Goal: Information Seeking & Learning: Learn about a topic

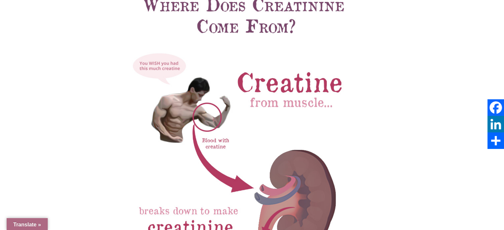
select select "Language Translate Widget"
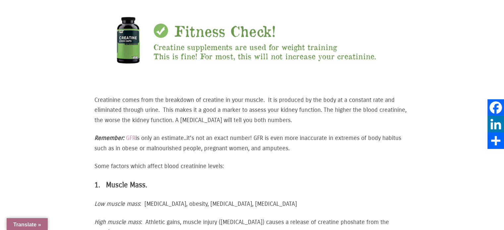
scroll to position [662, 0]
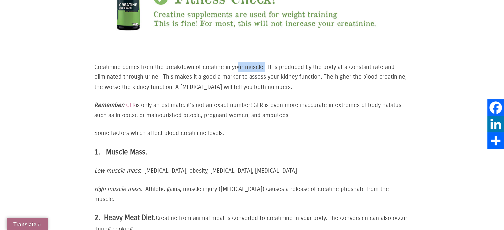
drag, startPoint x: 237, startPoint y: 61, endPoint x: 265, endPoint y: 65, distance: 28.1
click at [265, 65] on p "Creatinine comes from the breakdown of creatine in your muscle. It is produced …" at bounding box center [251, 77] width 315 height 30
click at [292, 62] on p "Creatinine comes from the breakdown of creatine in your muscle. It is produced …" at bounding box center [251, 77] width 315 height 30
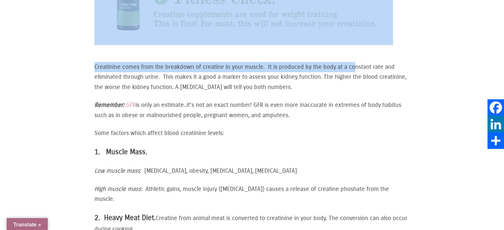
drag, startPoint x: 325, startPoint y: 53, endPoint x: 358, endPoint y: 58, distance: 33.9
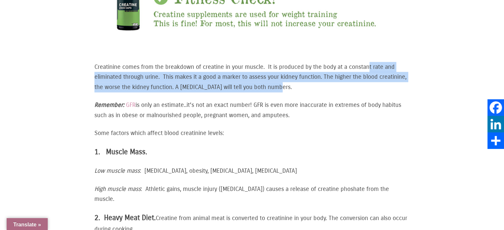
drag, startPoint x: 375, startPoint y: 63, endPoint x: 291, endPoint y: 80, distance: 85.4
click at [290, 80] on p "Creatinine comes from the breakdown of creatine in your muscle. It is produced …" at bounding box center [251, 77] width 315 height 30
click at [293, 80] on p "Creatinine comes from the breakdown of creatine in your muscle. It is produced …" at bounding box center [251, 77] width 315 height 30
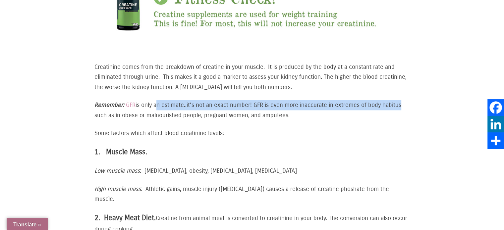
drag, startPoint x: 157, startPoint y: 97, endPoint x: 383, endPoint y: 102, distance: 226.2
click at [400, 100] on p "Remember: GFR is only an estimate..it’s not an exact number! GFR is even more i…" at bounding box center [251, 110] width 315 height 20
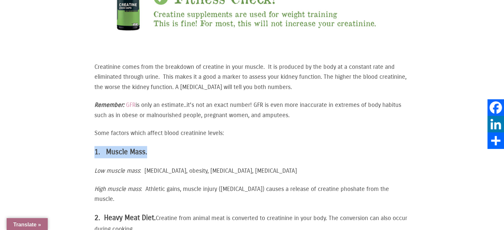
click at [274, 133] on div "Creatinine comes from the breakdown of creatine in your muscle. It is produced …" at bounding box center [251, 163] width 315 height 203
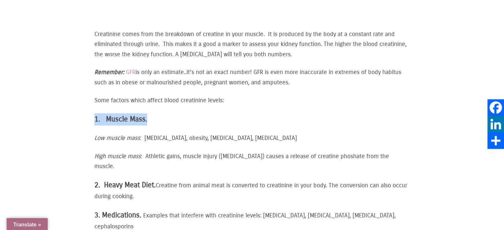
scroll to position [695, 0]
click at [135, 143] on div "Creatinine comes from the breakdown of creatine in your muscle. It is produced …" at bounding box center [251, 130] width 315 height 203
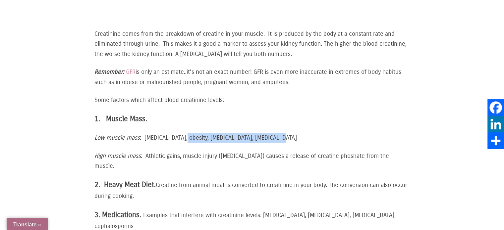
drag, startPoint x: 188, startPoint y: 129, endPoint x: 277, endPoint y: 131, distance: 89.1
click at [277, 133] on p "Low muscle mass : [MEDICAL_DATA], obesity, [MEDICAL_DATA], [MEDICAL_DATA]" at bounding box center [251, 138] width 315 height 10
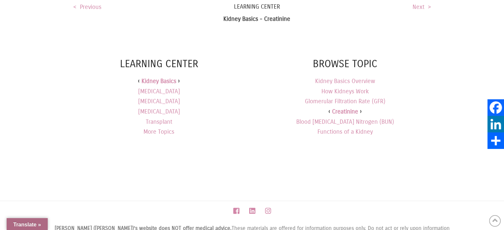
scroll to position [993, 0]
